Goal: Task Accomplishment & Management: Manage account settings

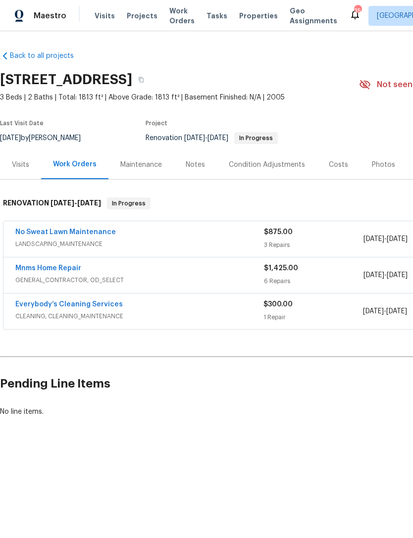
click at [68, 270] on link "Mnms Home Repair" at bounding box center [48, 268] width 66 height 7
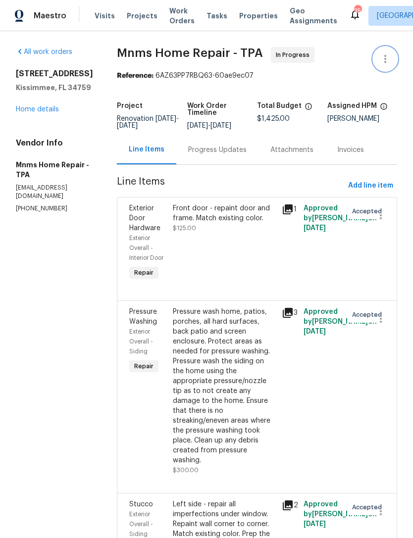
click at [384, 58] on icon "button" at bounding box center [385, 59] width 12 height 12
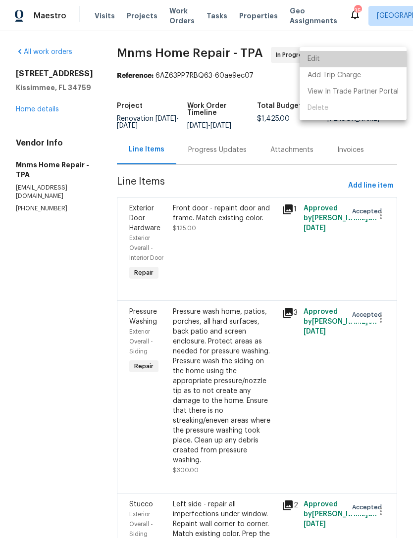
click at [354, 63] on li "Edit" at bounding box center [353, 59] width 107 height 16
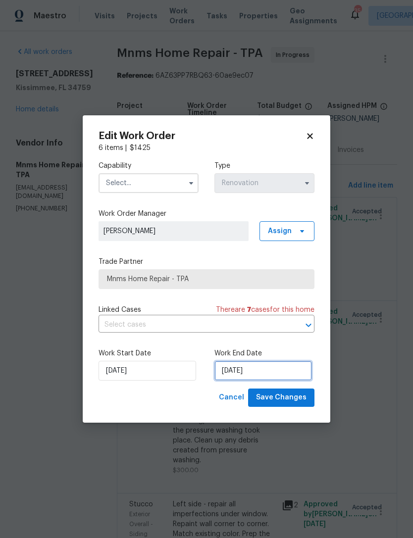
click at [253, 377] on input "10/9/2025" at bounding box center [263, 371] width 98 height 20
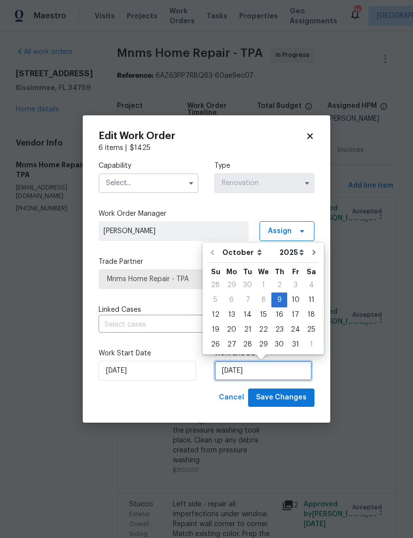
scroll to position [18, 0]
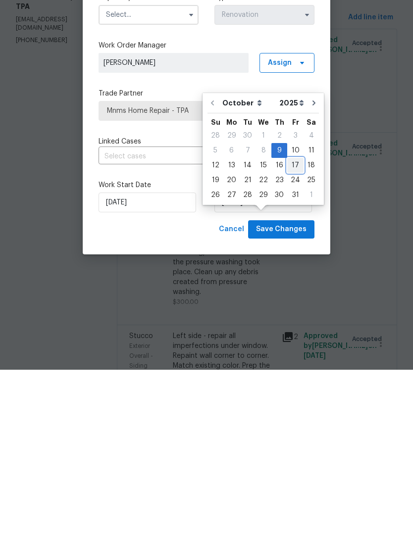
click at [294, 327] on div "17" at bounding box center [295, 334] width 16 height 14
type input "[DATE]"
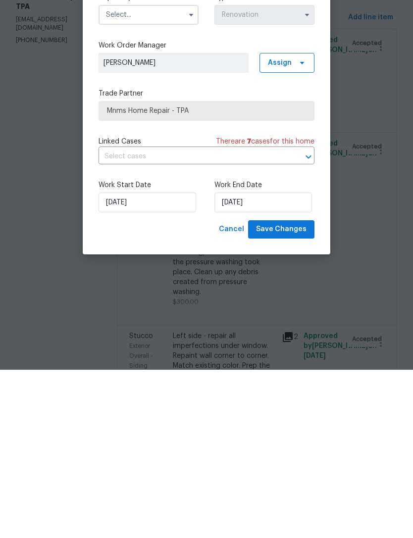
scroll to position [32, 0]
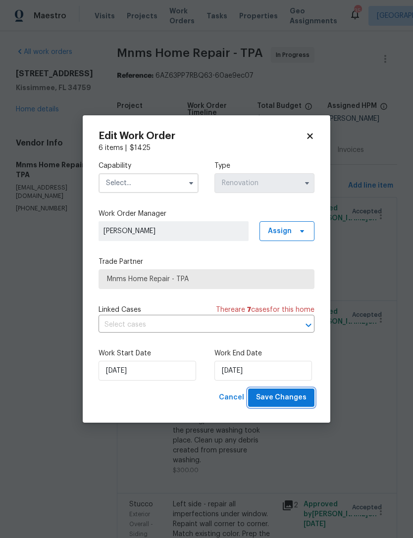
click at [296, 406] on button "Save Changes" at bounding box center [281, 398] width 66 height 18
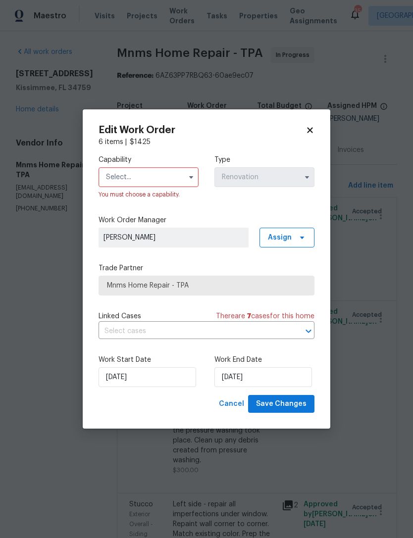
click at [175, 181] on input "text" at bounding box center [149, 177] width 100 height 20
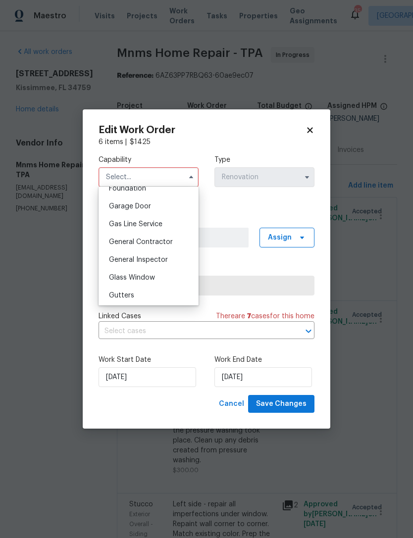
scroll to position [430, 0]
click at [163, 245] on div "General Contractor" at bounding box center [148, 241] width 95 height 18
type input "General Contractor"
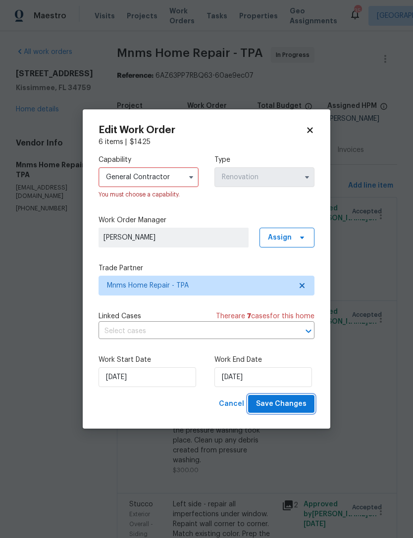
click at [288, 413] on button "Save Changes" at bounding box center [281, 404] width 66 height 18
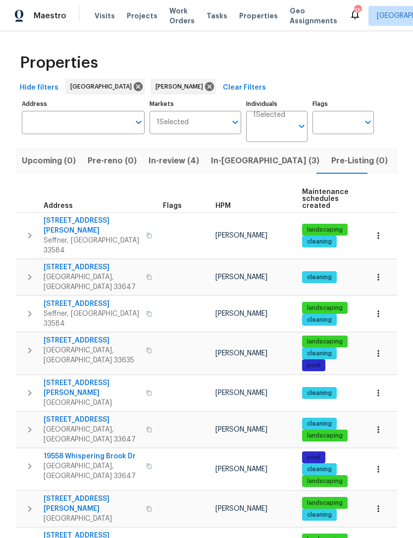
click at [173, 167] on span "In-review (4)" at bounding box center [174, 161] width 51 height 14
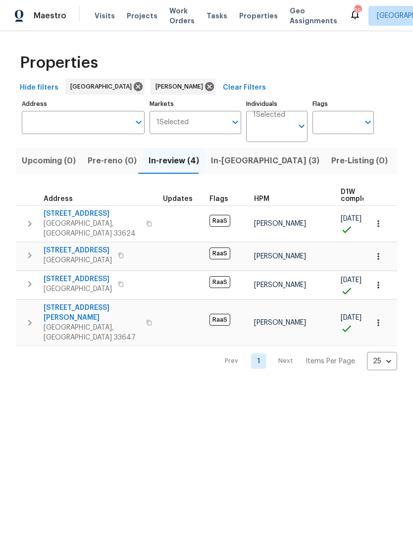
click at [222, 160] on span "In-reno (3)" at bounding box center [265, 161] width 108 height 14
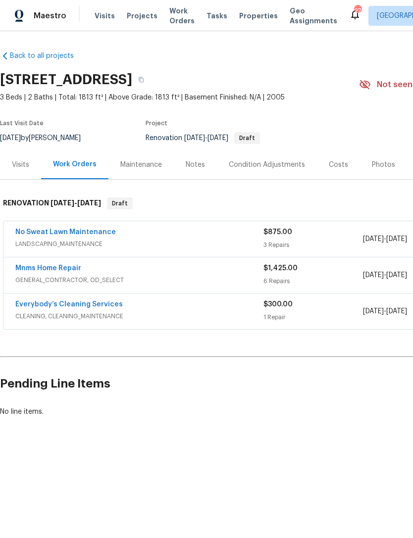
click at [103, 233] on link "No Sweat Lawn Maintenance" at bounding box center [65, 232] width 101 height 7
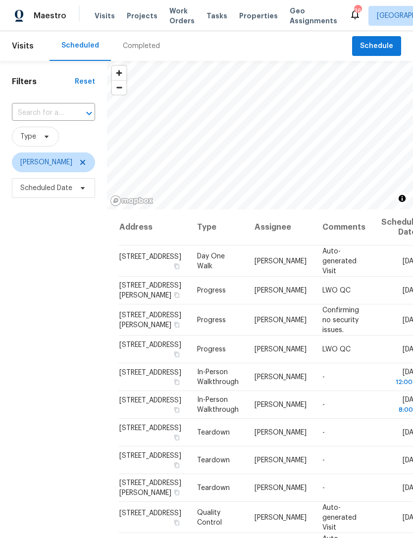
click at [0, 0] on icon at bounding box center [0, 0] width 0 height 0
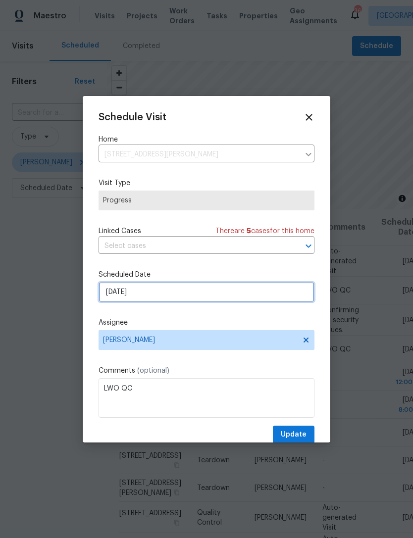
click at [214, 286] on input "[DATE]" at bounding box center [207, 292] width 216 height 20
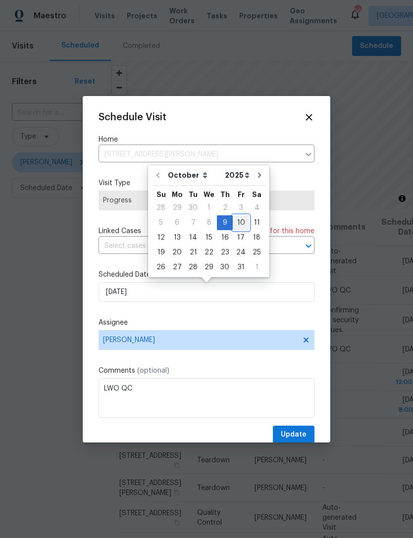
click at [236, 217] on div "10" at bounding box center [241, 223] width 16 height 14
type input "10/10/2025"
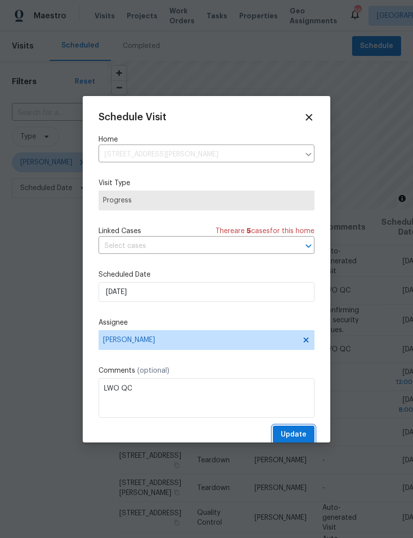
click at [291, 429] on button "Update" at bounding box center [294, 435] width 42 height 18
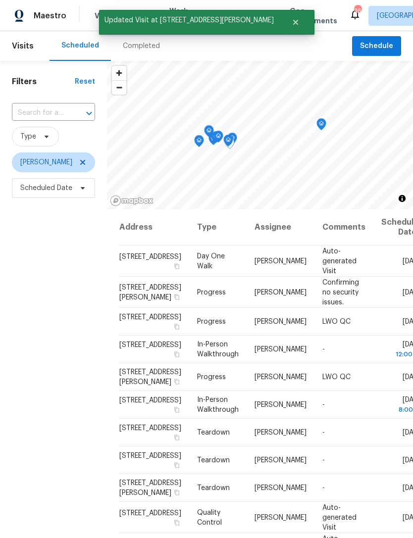
click at [0, 0] on icon at bounding box center [0, 0] width 0 height 0
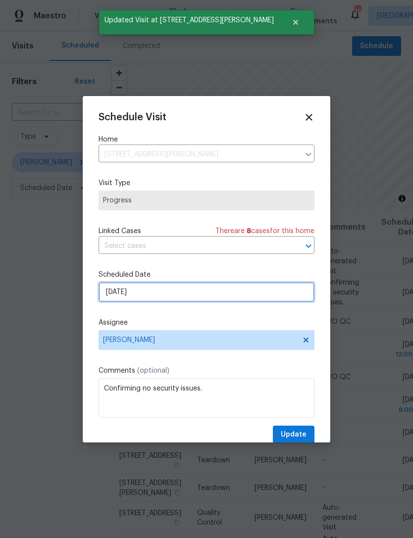
click at [283, 294] on input "10/9/2025" at bounding box center [207, 292] width 216 height 20
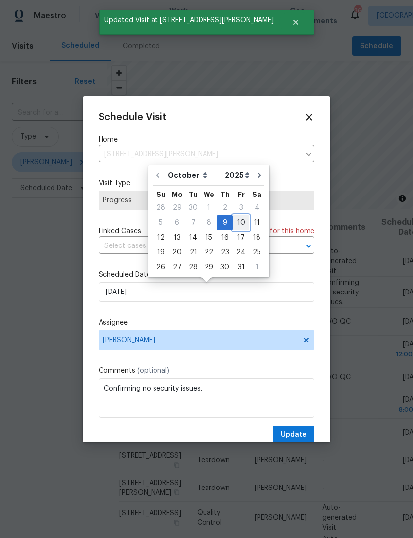
click at [237, 222] on div "10" at bounding box center [241, 223] width 16 height 14
type input "10/10/2025"
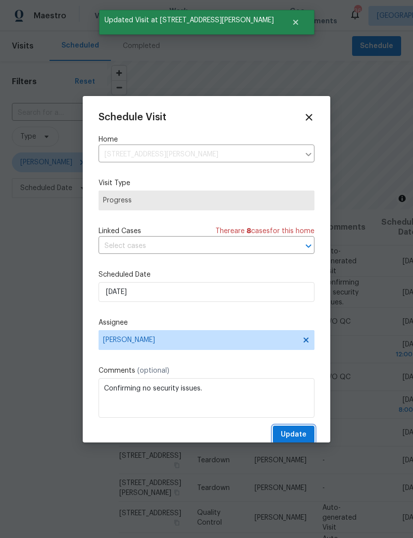
click at [294, 433] on span "Update" at bounding box center [294, 435] width 26 height 12
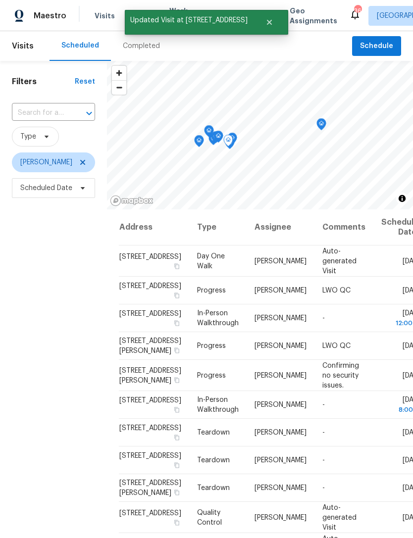
click at [0, 0] on icon at bounding box center [0, 0] width 0 height 0
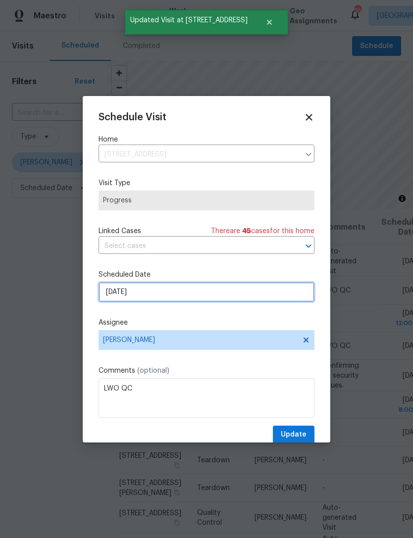
click at [254, 294] on input "10/9/2025" at bounding box center [207, 292] width 216 height 20
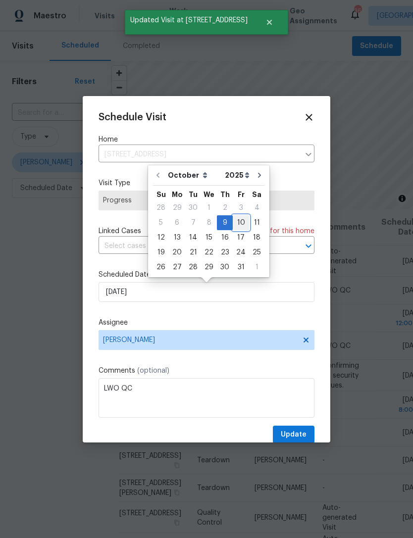
click at [239, 217] on div "10" at bounding box center [241, 223] width 16 height 14
type input "[DATE]"
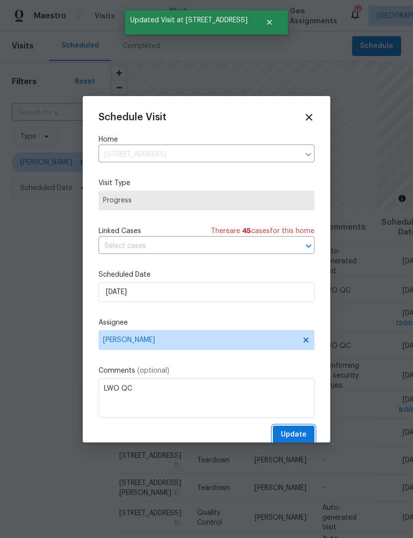
click at [299, 433] on span "Update" at bounding box center [294, 435] width 26 height 12
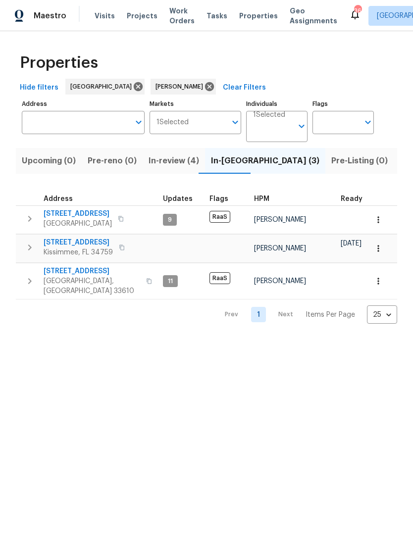
click at [70, 169] on button "Upcoming (0)" at bounding box center [49, 161] width 66 height 26
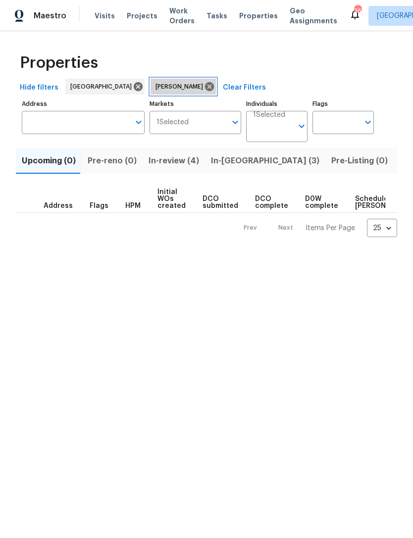
click at [205, 86] on icon at bounding box center [209, 86] width 9 height 9
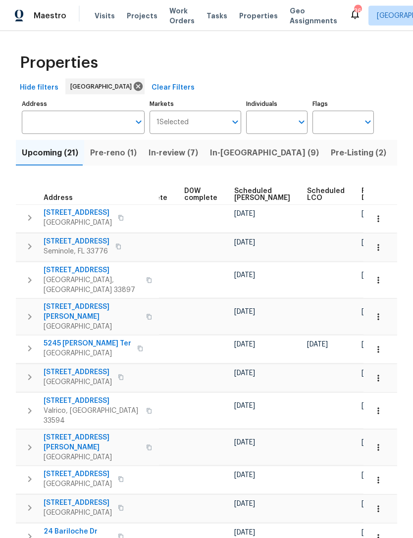
scroll to position [0, 248]
click at [362, 188] on span "Ready Date" at bounding box center [373, 195] width 22 height 14
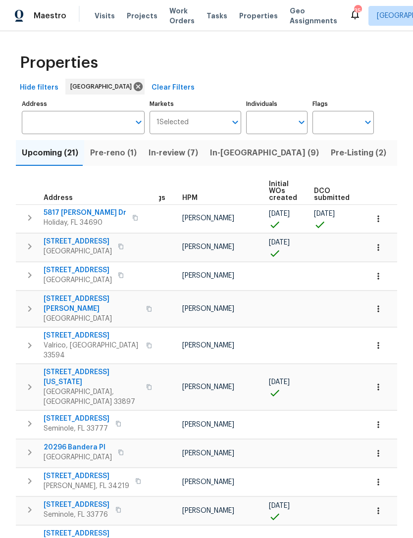
click at [261, 122] on input "Individuals" at bounding box center [269, 122] width 47 height 23
type input "bobby"
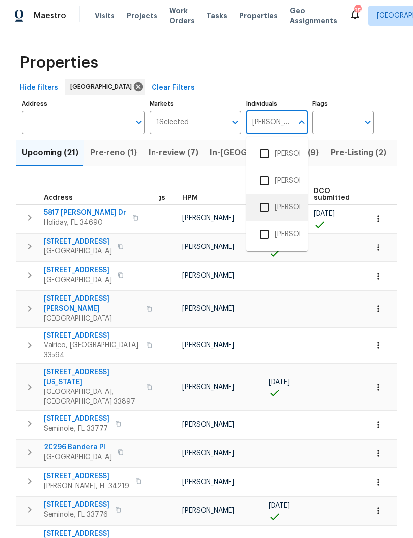
click at [295, 206] on li "[PERSON_NAME]" at bounding box center [277, 207] width 46 height 21
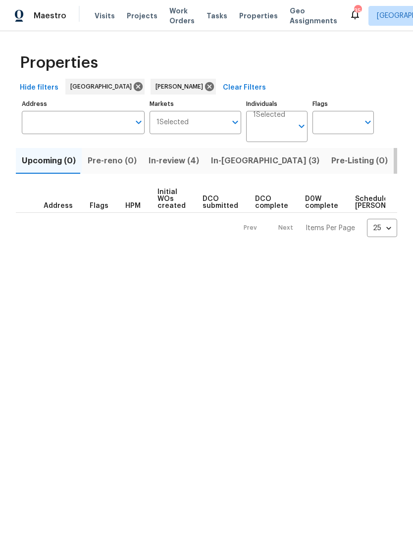
click at [400, 165] on span "Listed (16)" at bounding box center [420, 161] width 41 height 14
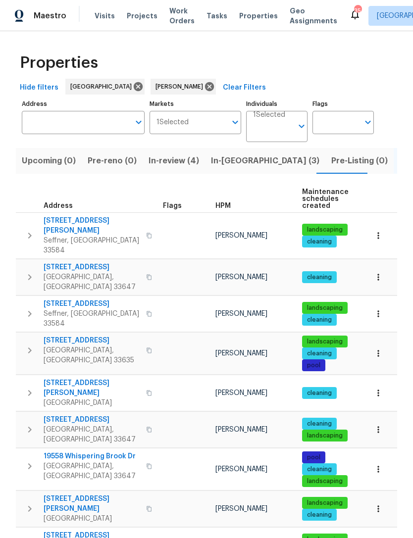
click at [97, 309] on span "Seffner, [GEOGRAPHIC_DATA] 33584" at bounding box center [92, 319] width 97 height 20
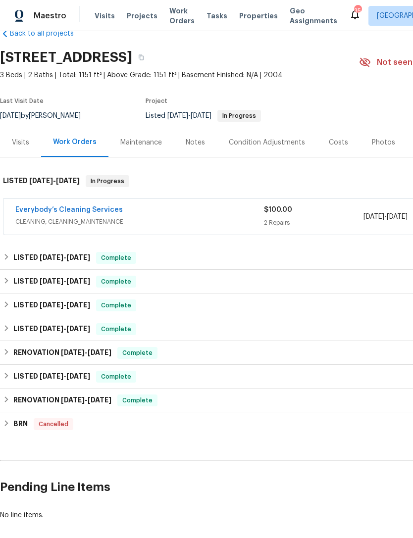
scroll to position [22, 0]
click at [103, 209] on link "Everybody’s Cleaning Services" at bounding box center [68, 209] width 107 height 7
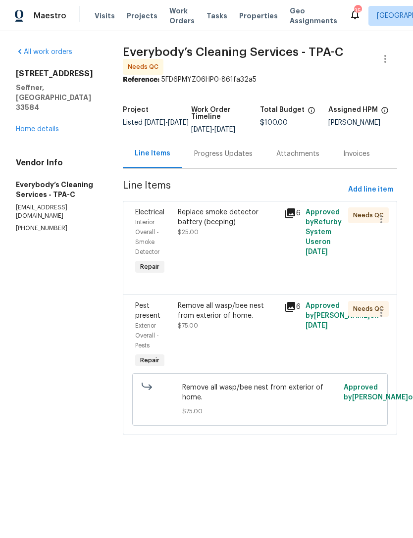
click at [276, 251] on div "Replace smoke detector battery (beeping) $25.00" at bounding box center [228, 241] width 106 height 75
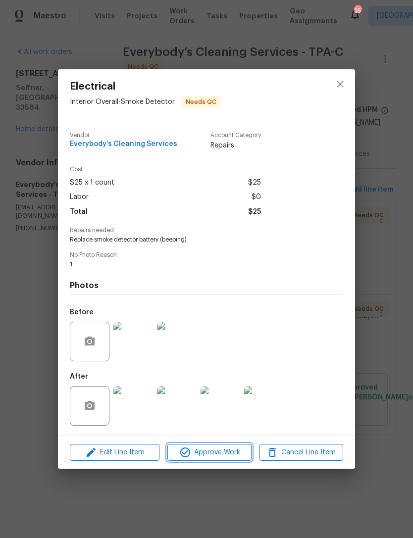
click at [228, 455] on span "Approve Work" at bounding box center [209, 453] width 78 height 12
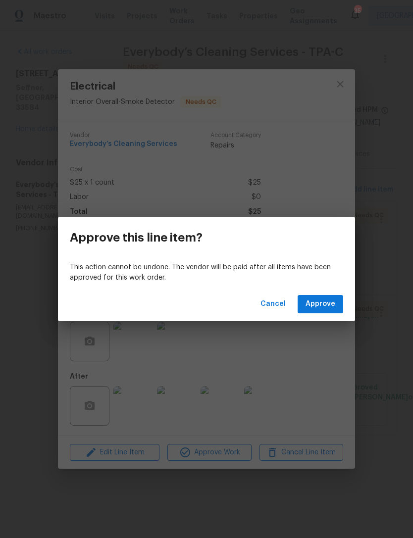
click at [329, 292] on div "Cancel Approve" at bounding box center [206, 304] width 297 height 34
click at [328, 304] on span "Approve" at bounding box center [320, 304] width 30 height 12
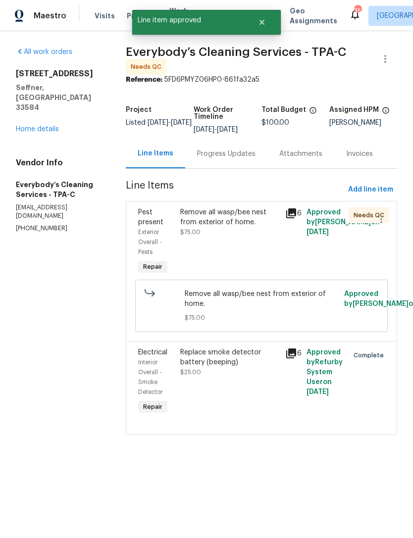
click at [241, 237] on div "Remove all wasp/bee nest from exterior of home. $75.00" at bounding box center [230, 222] width 100 height 30
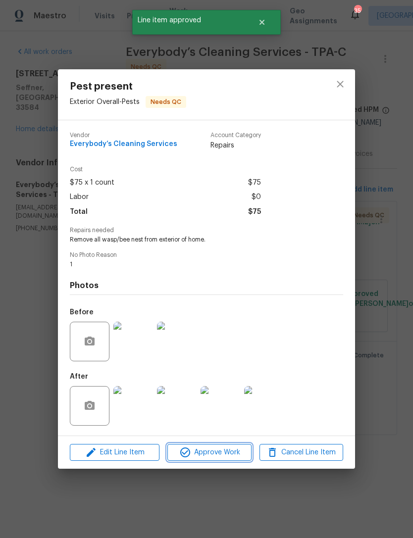
click at [236, 457] on span "Approve Work" at bounding box center [209, 453] width 78 height 12
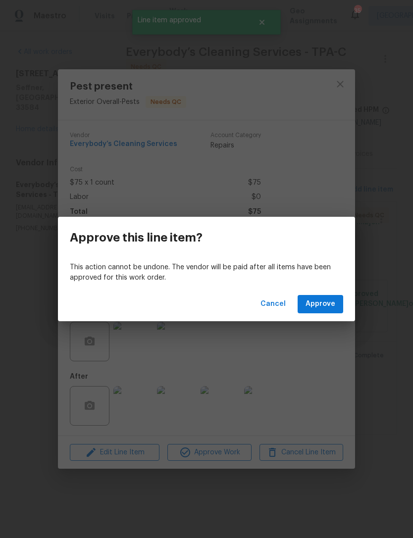
click at [336, 293] on div "Cancel Approve" at bounding box center [206, 304] width 297 height 34
click at [330, 301] on span "Approve" at bounding box center [320, 304] width 30 height 12
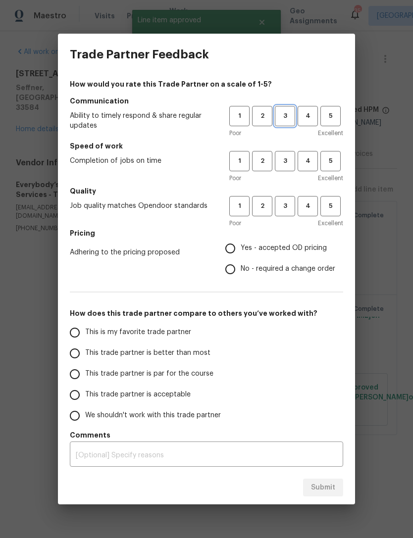
click at [284, 113] on span "3" at bounding box center [285, 115] width 18 height 11
click at [283, 160] on span "3" at bounding box center [285, 160] width 18 height 11
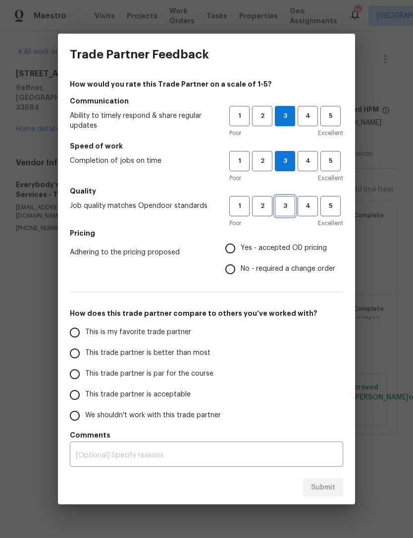
click at [283, 211] on span "3" at bounding box center [285, 206] width 18 height 11
click at [273, 258] on label "Yes - accepted OD pricing" at bounding box center [277, 248] width 115 height 21
click at [241, 258] on input "Yes - accepted OD pricing" at bounding box center [230, 248] width 21 height 21
radio input "true"
click at [181, 380] on label "This trade partner is par for the course" at bounding box center [142, 374] width 156 height 21
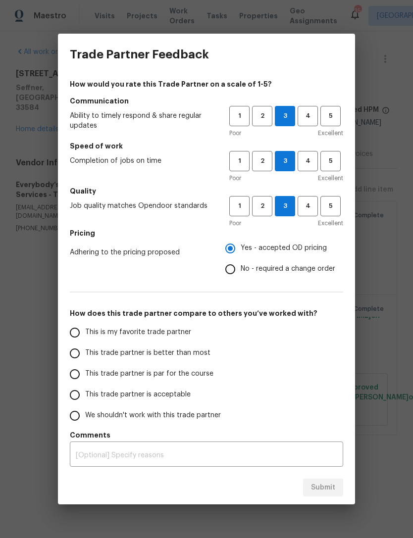
click at [85, 380] on input "This trade partner is par for the course" at bounding box center [74, 374] width 21 height 21
click at [320, 485] on span "Submit" at bounding box center [323, 488] width 24 height 12
radio input "true"
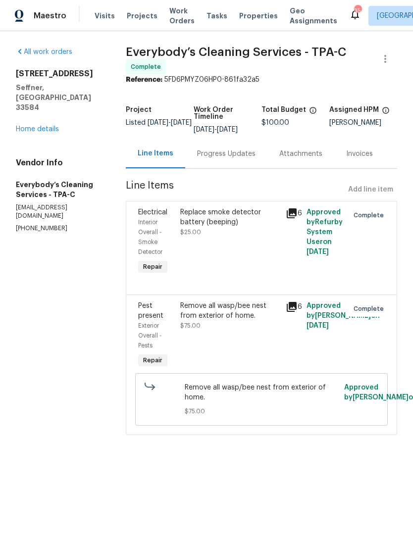
click at [45, 126] on link "Home details" at bounding box center [37, 129] width 43 height 7
